Goal: Navigation & Orientation: Find specific page/section

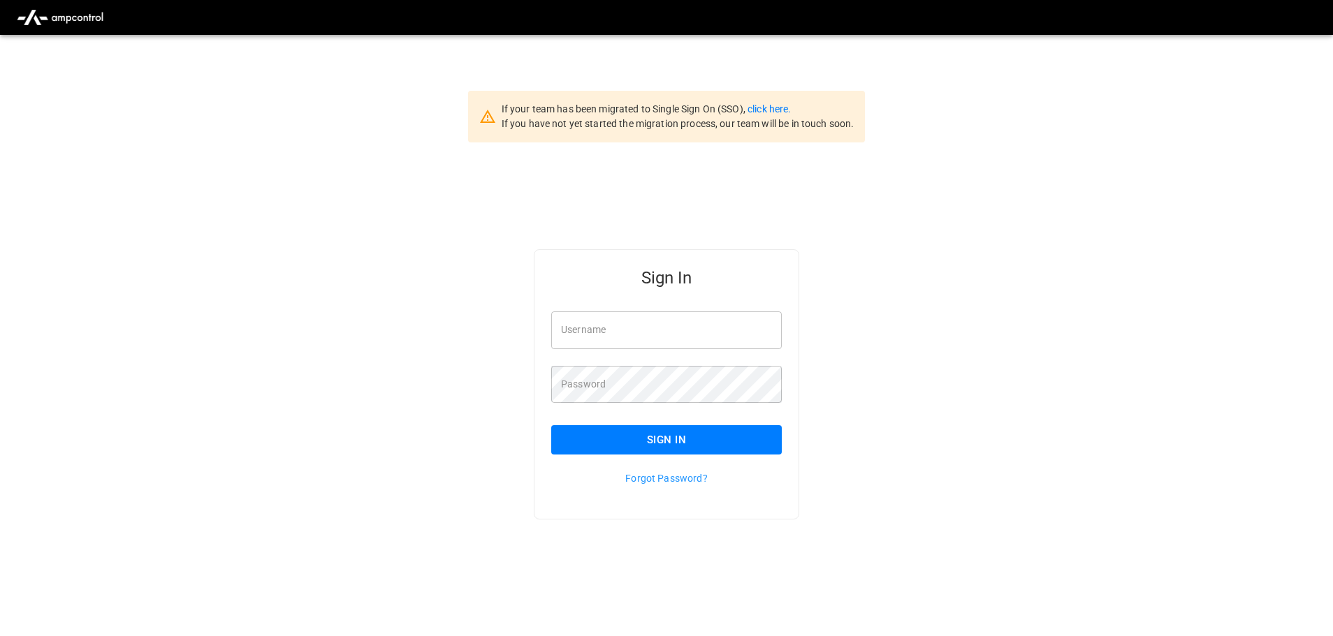
type input "**********"
click at [646, 334] on input "**********" at bounding box center [666, 330] width 231 height 37
click at [645, 448] on button "Sign In" at bounding box center [666, 439] width 231 height 29
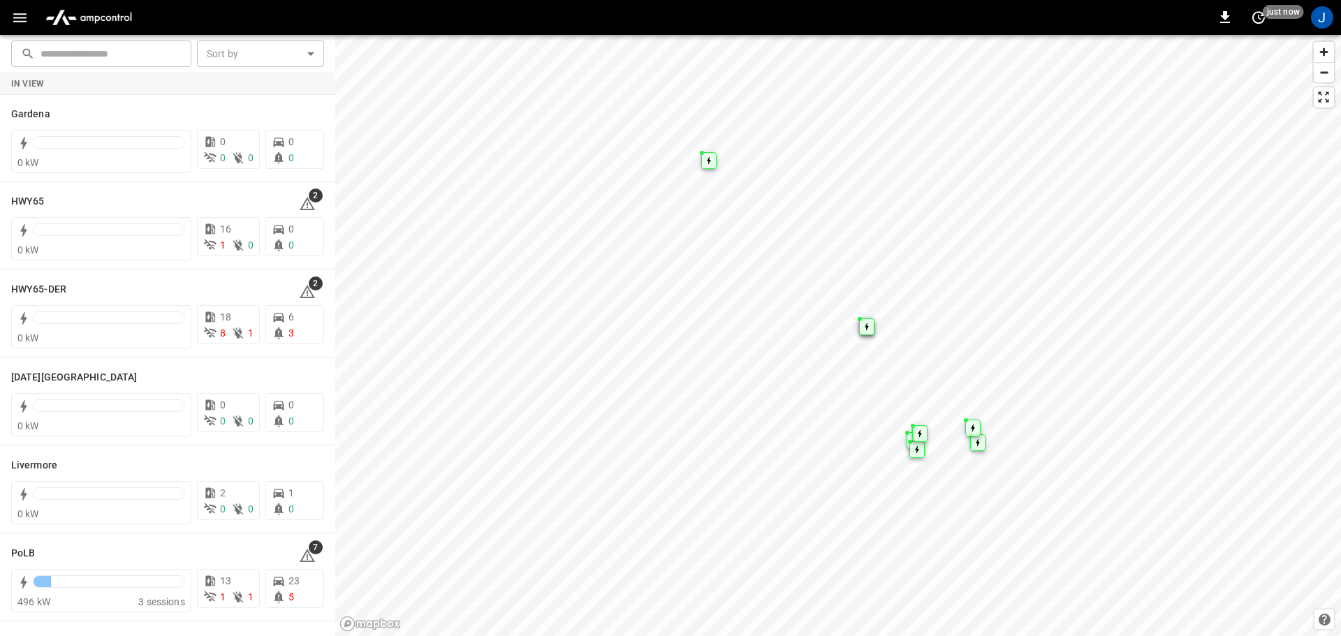
click at [18, 22] on icon "button" at bounding box center [19, 17] width 17 height 17
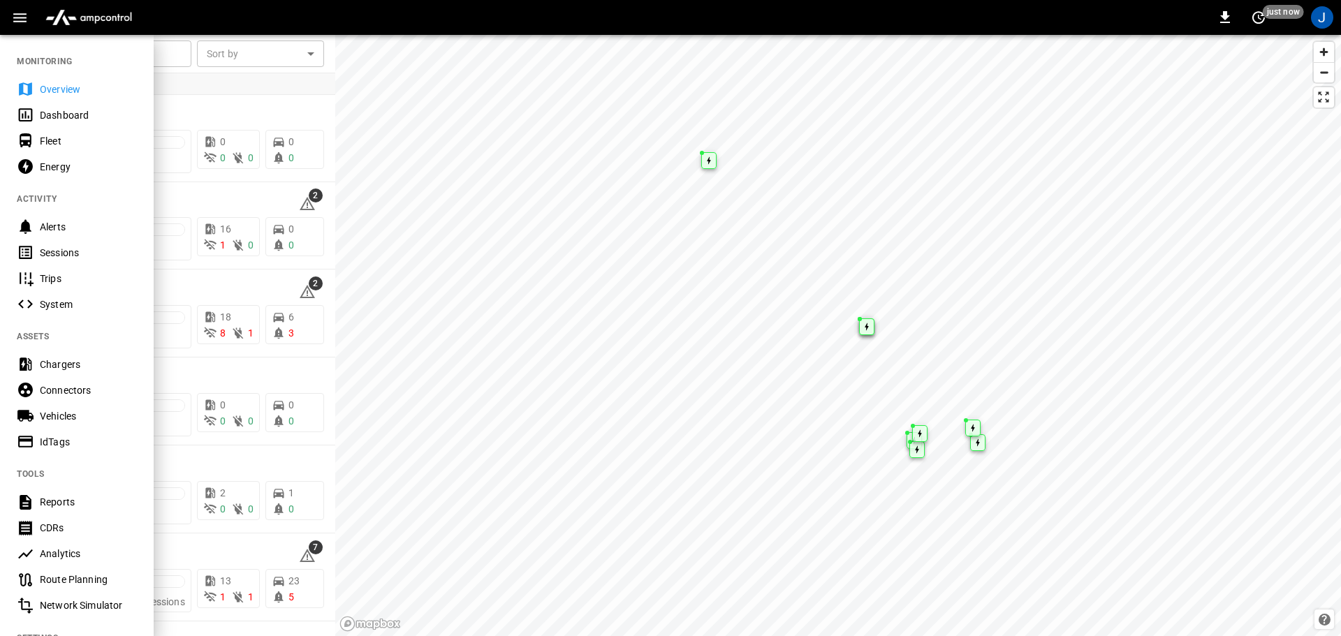
click at [43, 115] on div "Dashboard" at bounding box center [88, 115] width 97 height 14
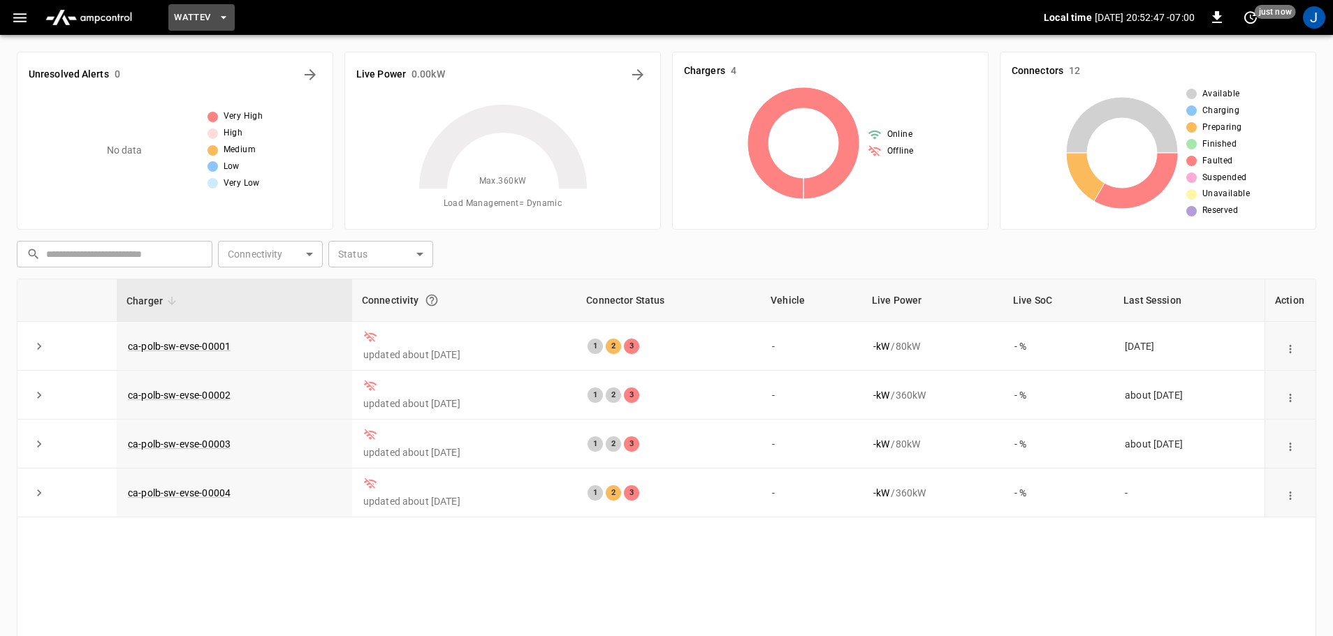
click at [198, 16] on span "WattEV" at bounding box center [192, 18] width 36 height 16
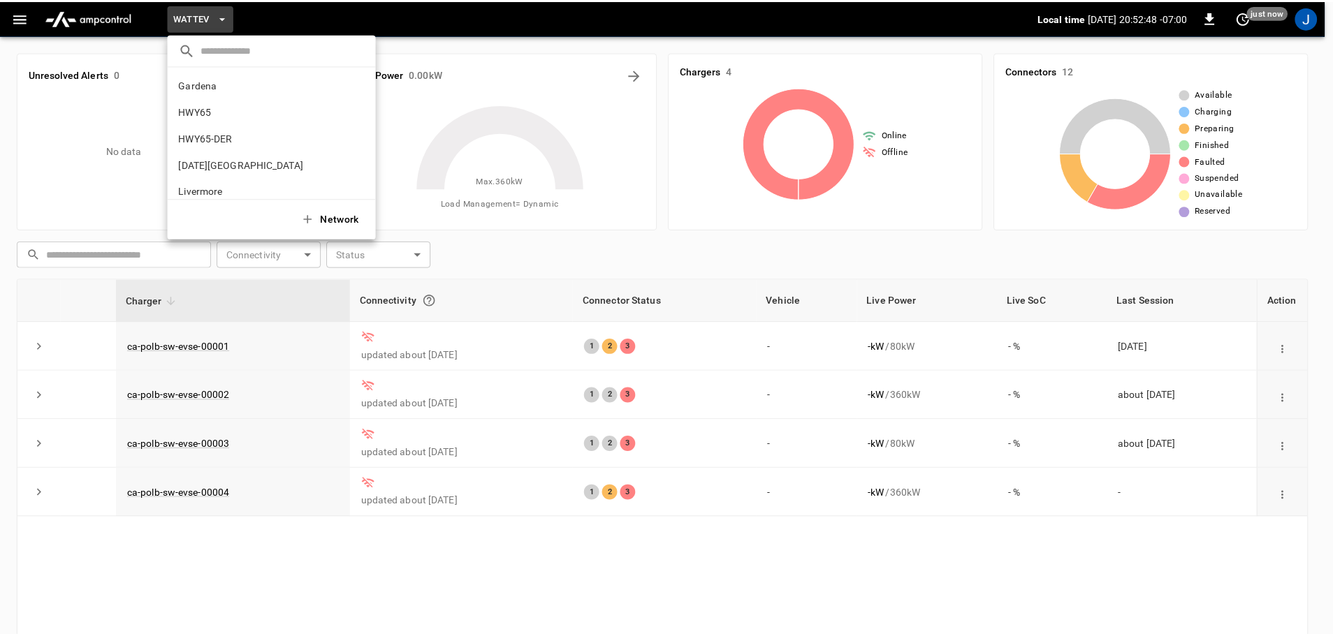
scroll to position [117, 0]
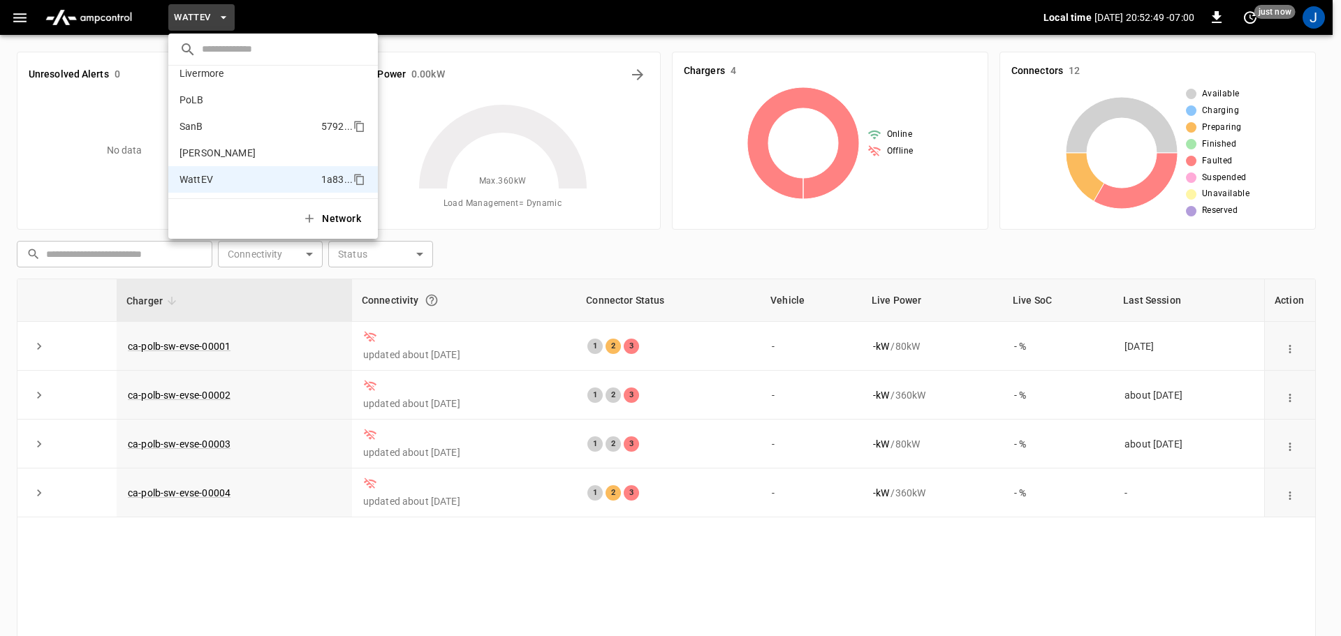
click at [194, 122] on p "SanB" at bounding box center [192, 126] width 24 height 14
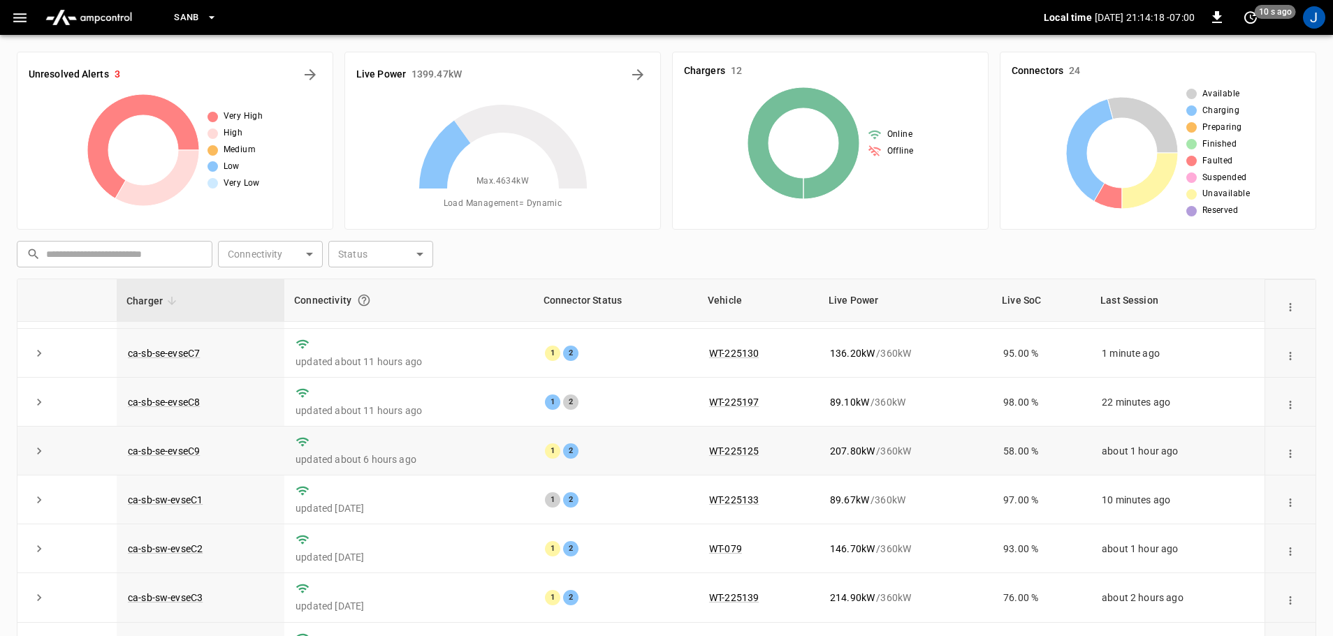
scroll to position [0, 0]
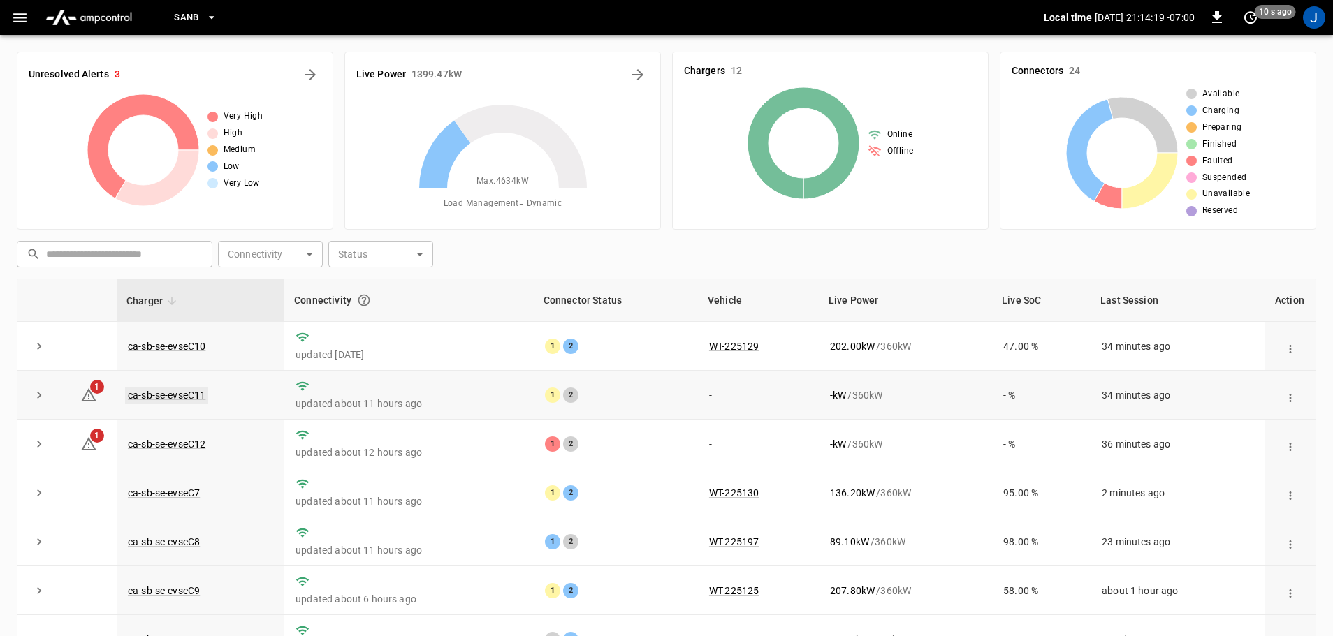
click at [161, 397] on link "ca-sb-se-evseC11" at bounding box center [166, 395] width 83 height 17
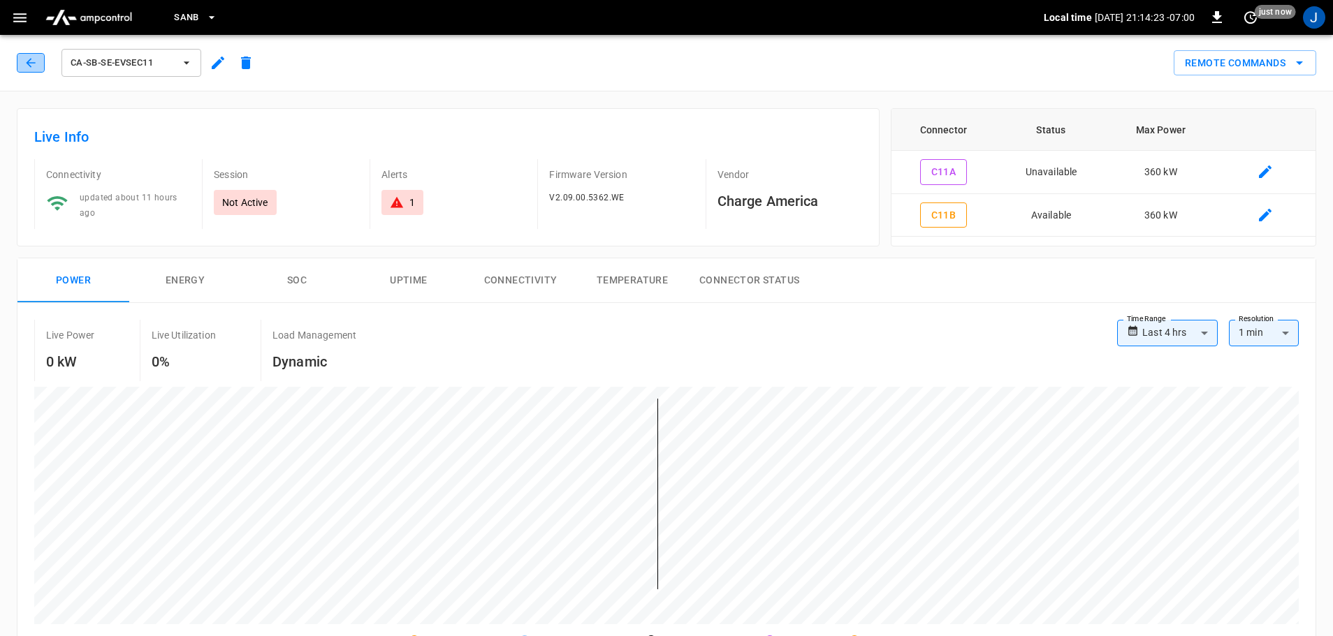
click at [36, 60] on icon "button" at bounding box center [31, 63] width 14 height 14
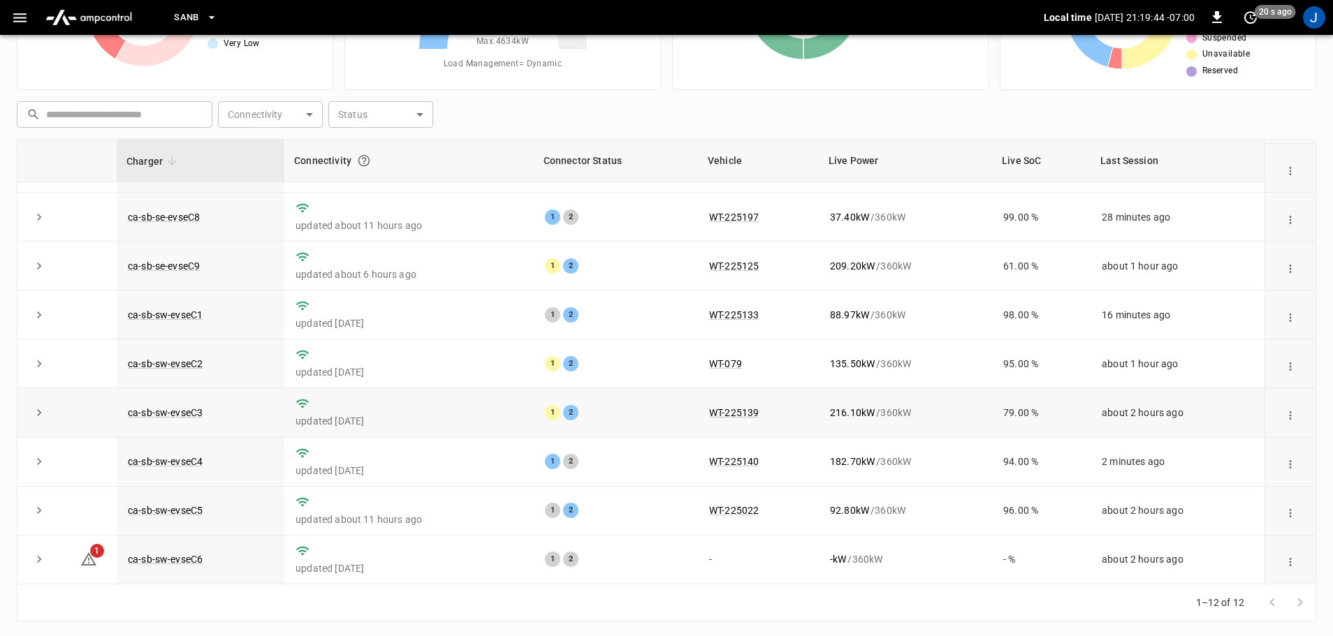
scroll to position [142, 0]
